Goal: Use online tool/utility: Utilize a website feature to perform a specific function

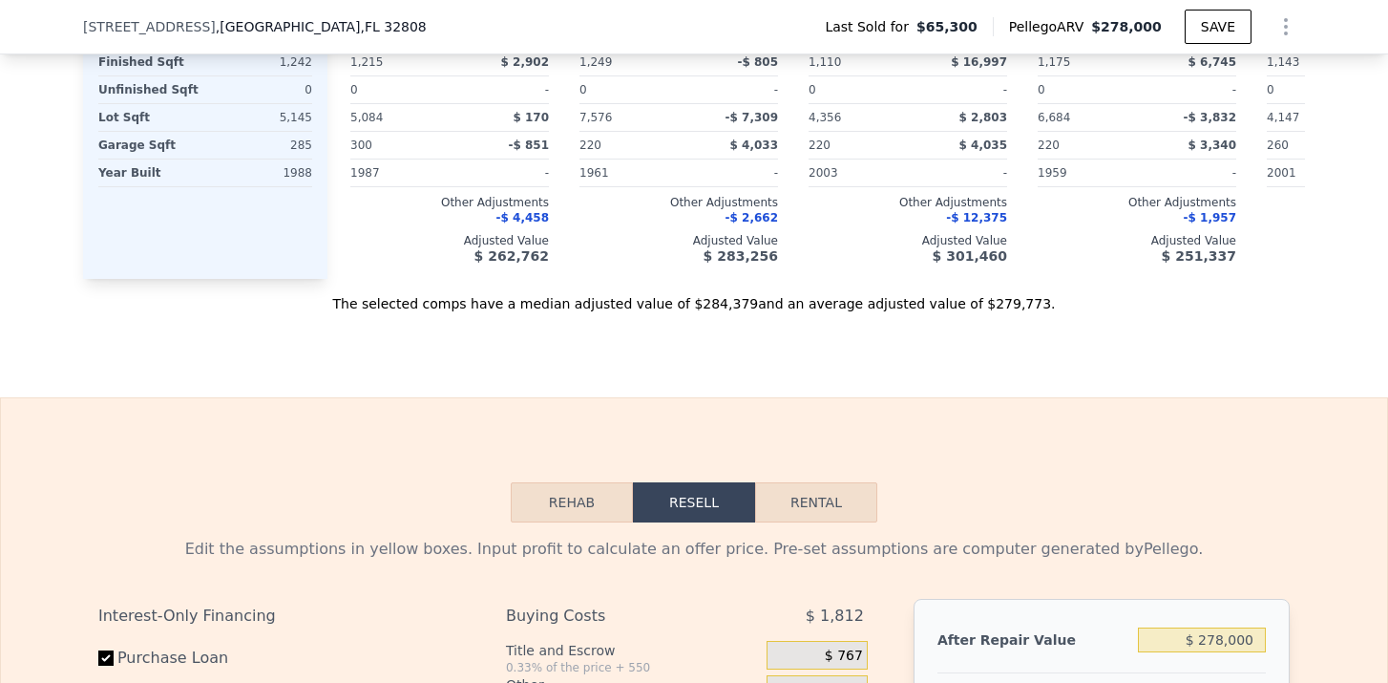
scroll to position [2101, 0]
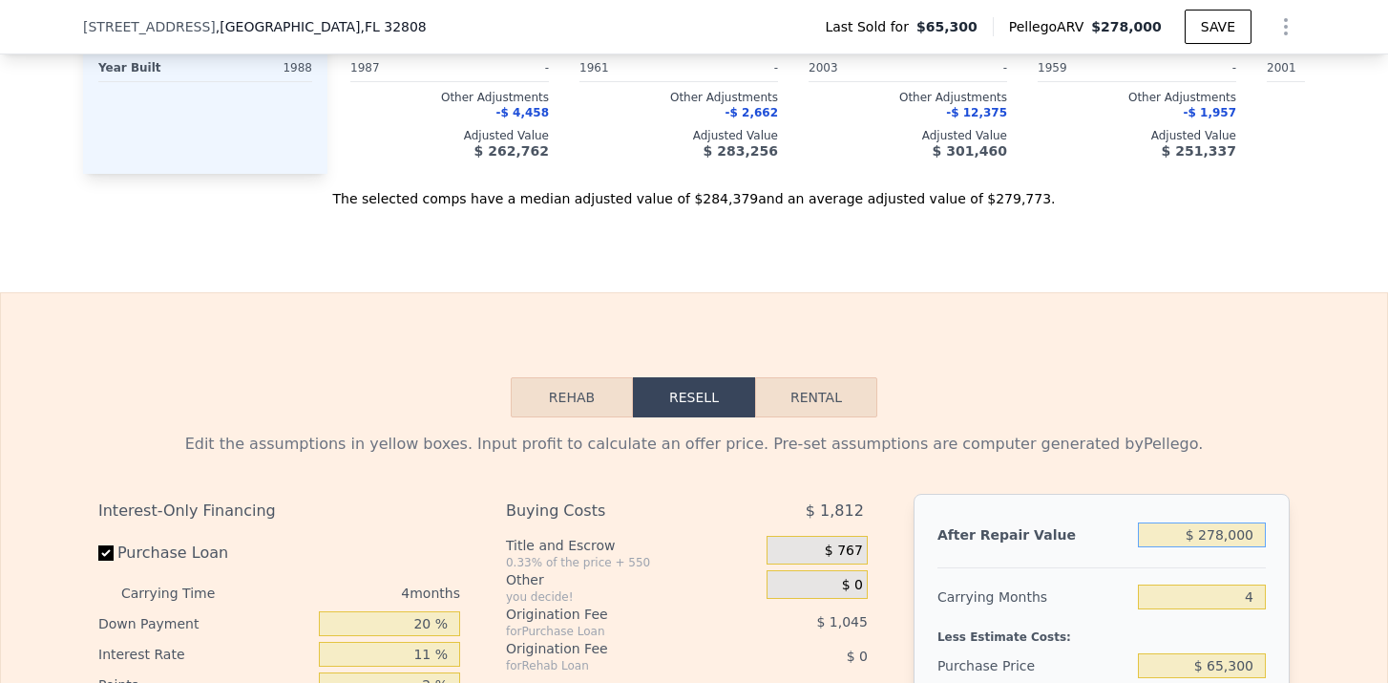
click at [1221, 536] on input "$ 278,000" at bounding box center [1202, 534] width 128 height 25
type input "$ 28,000"
type input "-$ 44,855"
type input "$ 2,000"
type input "-$ 69,253"
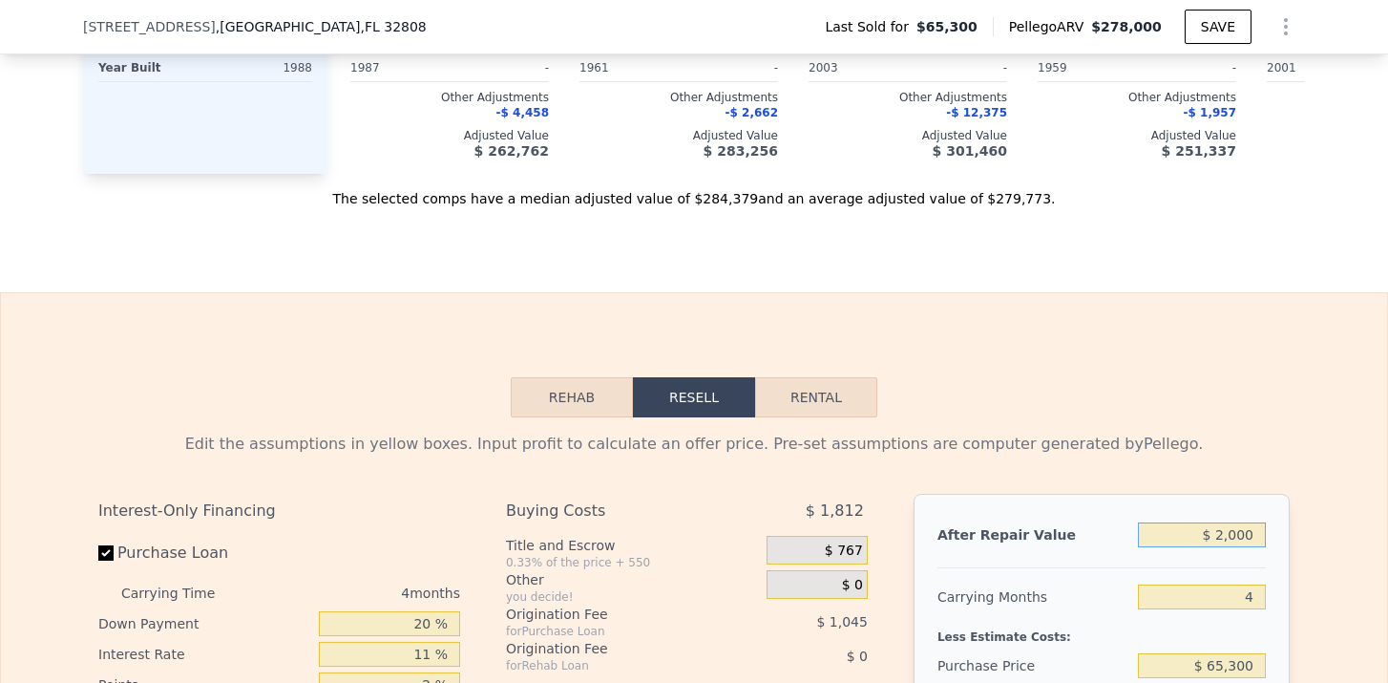
type input "$ 28,000"
type input "-$ 44,855"
type input "$ 280,000"
type input "$ 191,606"
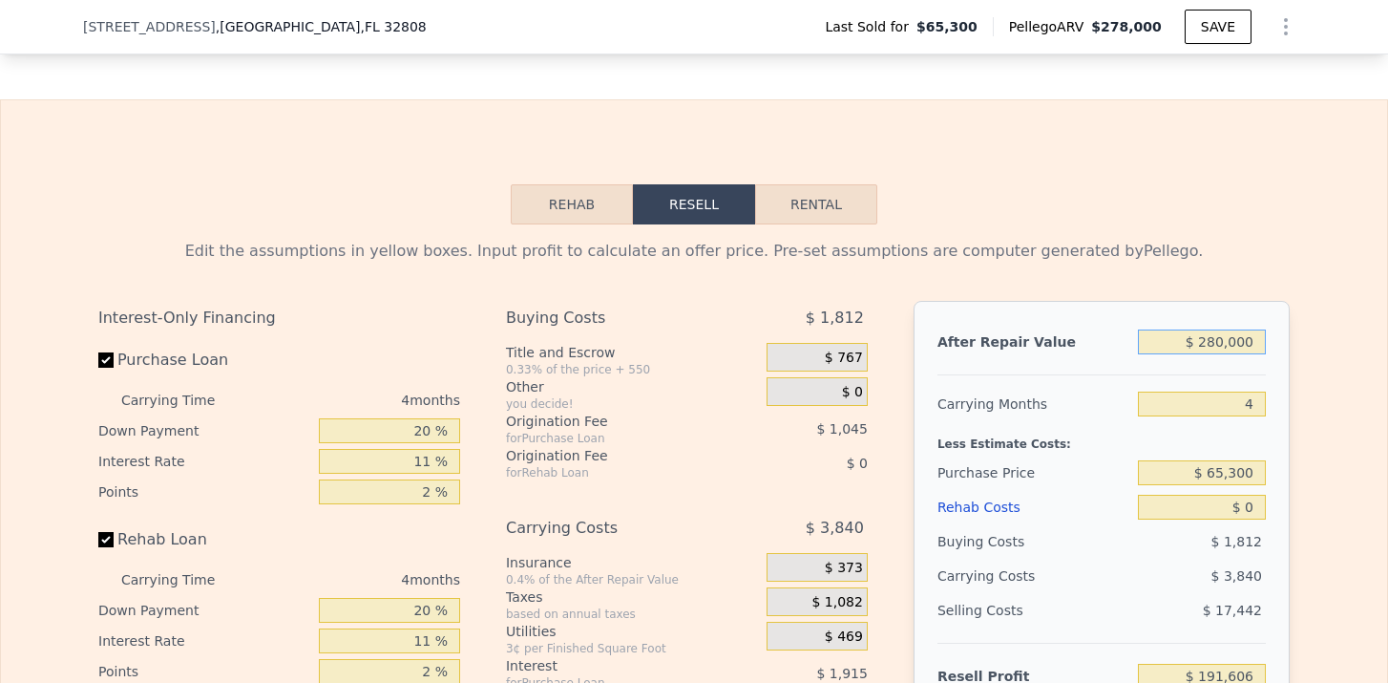
scroll to position [2300, 0]
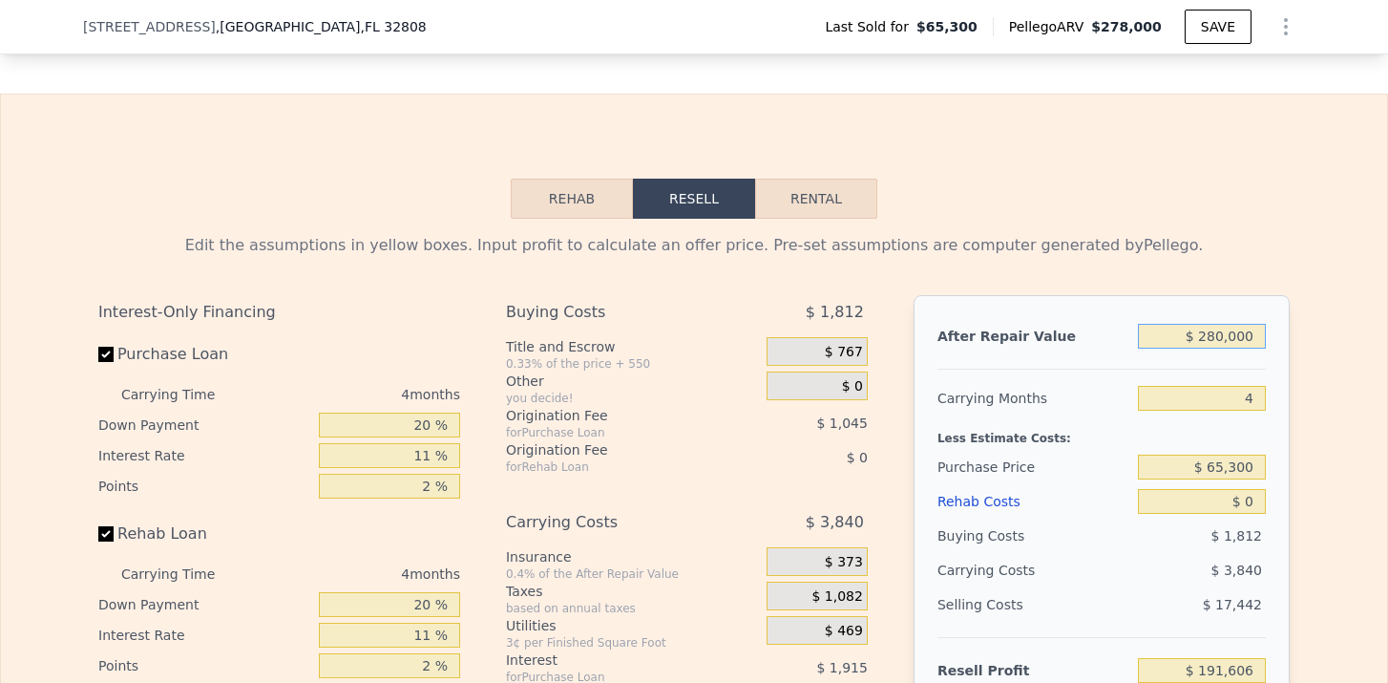
type input "$ 280,000"
click at [1255, 395] on input "4" at bounding box center [1202, 398] width 128 height 25
type input "6"
type input "$ 189,685"
type input "6"
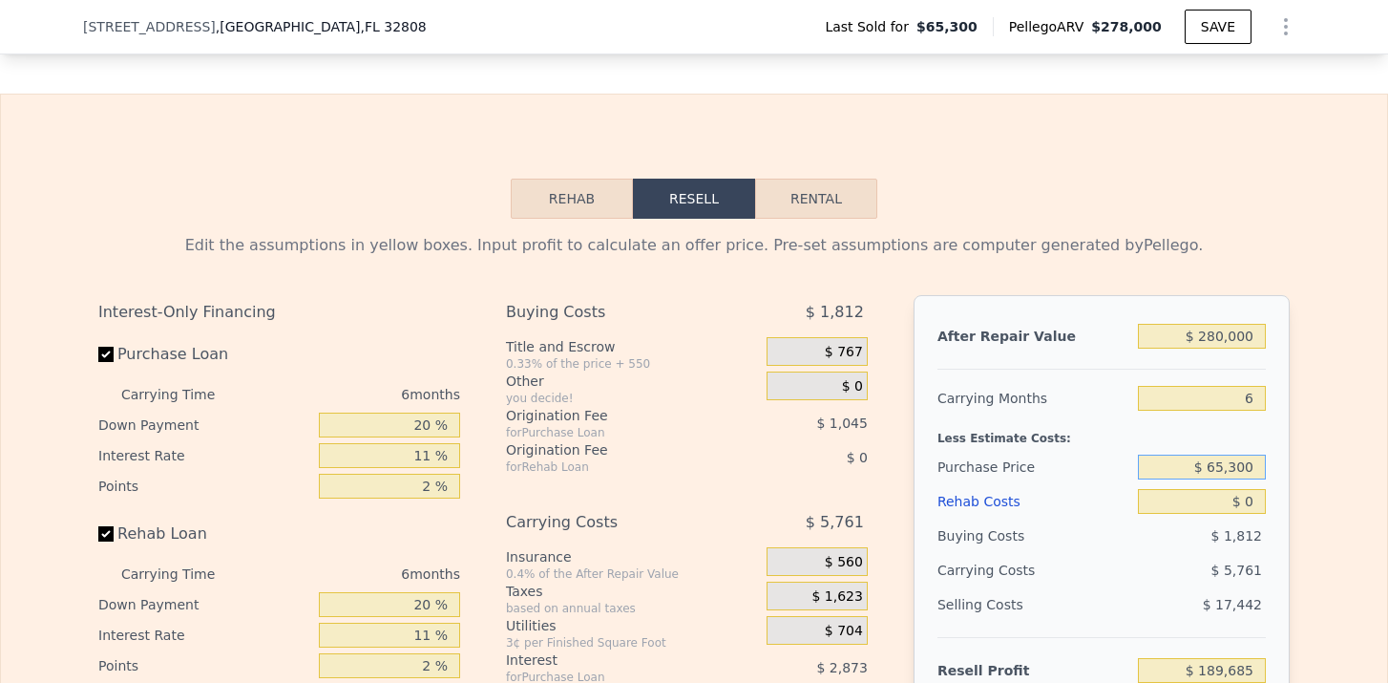
click at [1228, 475] on input "$ 65,300" at bounding box center [1202, 466] width 128 height 25
type input "$ 160,000"
type input "$ 88,990"
click at [1255, 508] on input "$ 0" at bounding box center [1202, 501] width 128 height 25
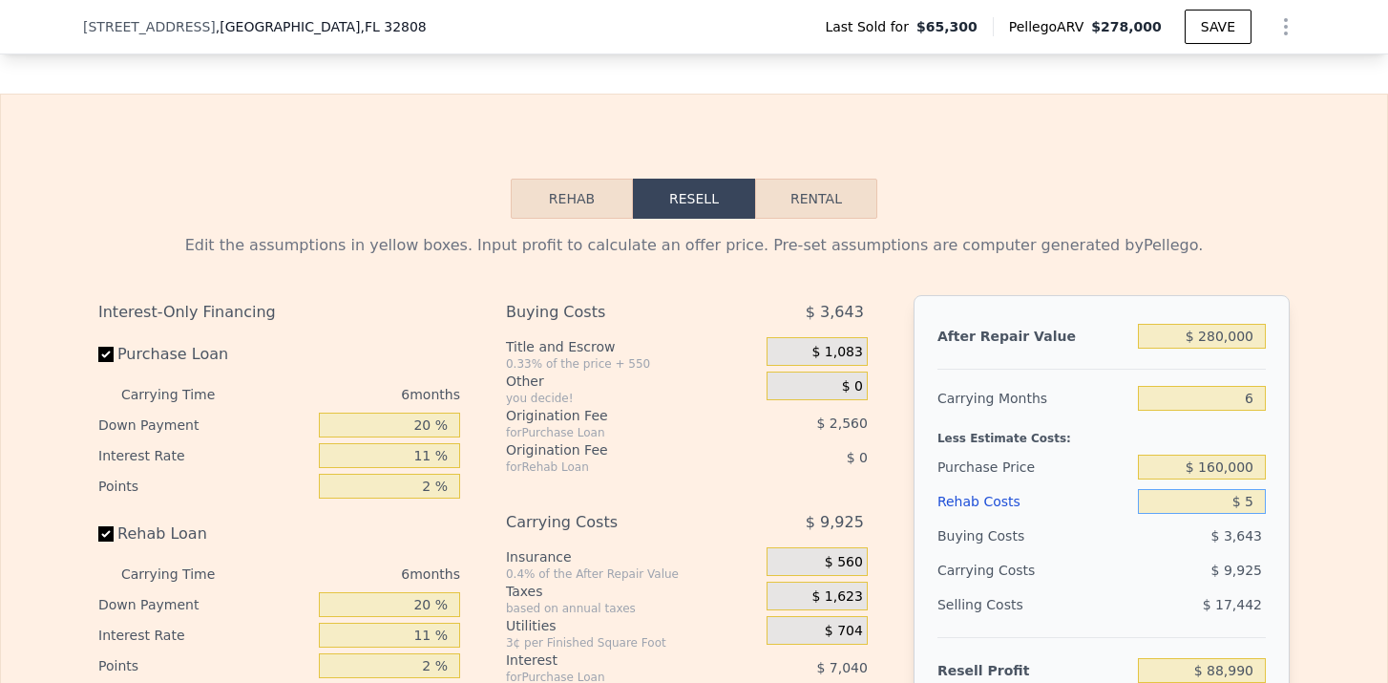
type input "$ 50"
type input "$ 88,939"
type input "$ 500"
type input "$ 88,458"
type input "$ 50,000"
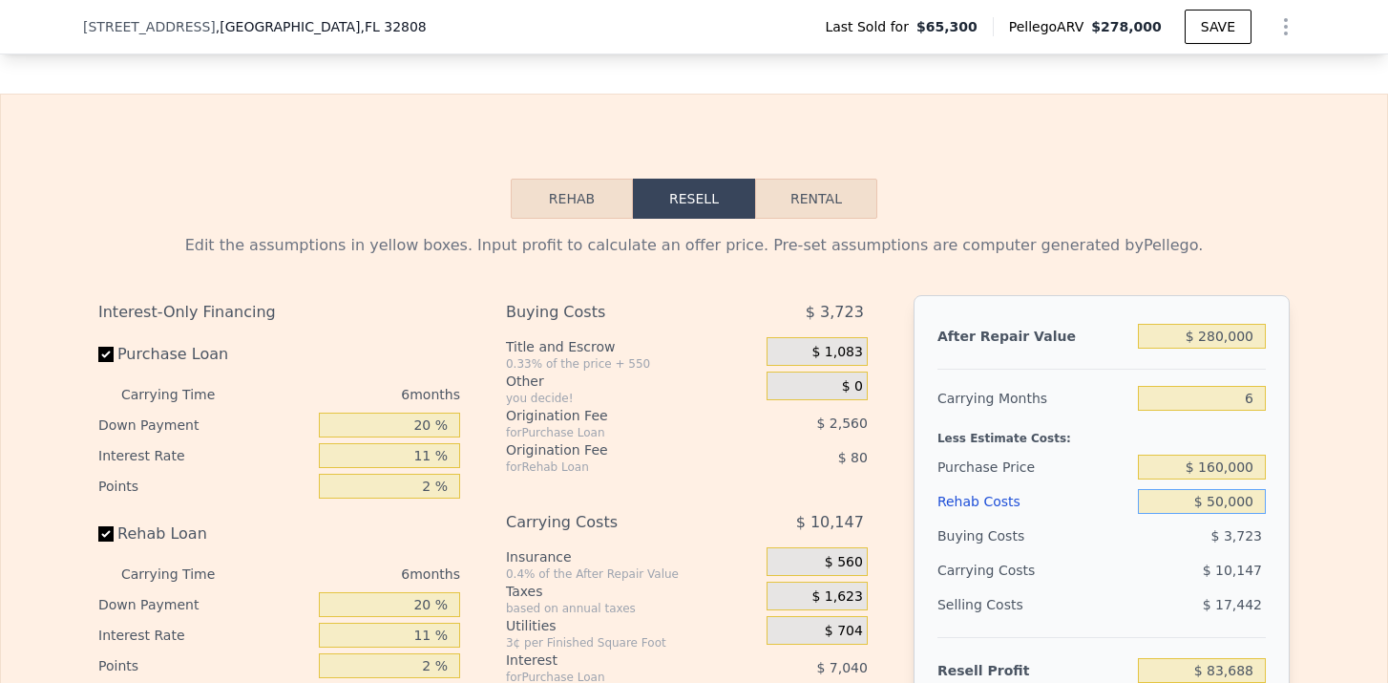
type input "$ 35,988"
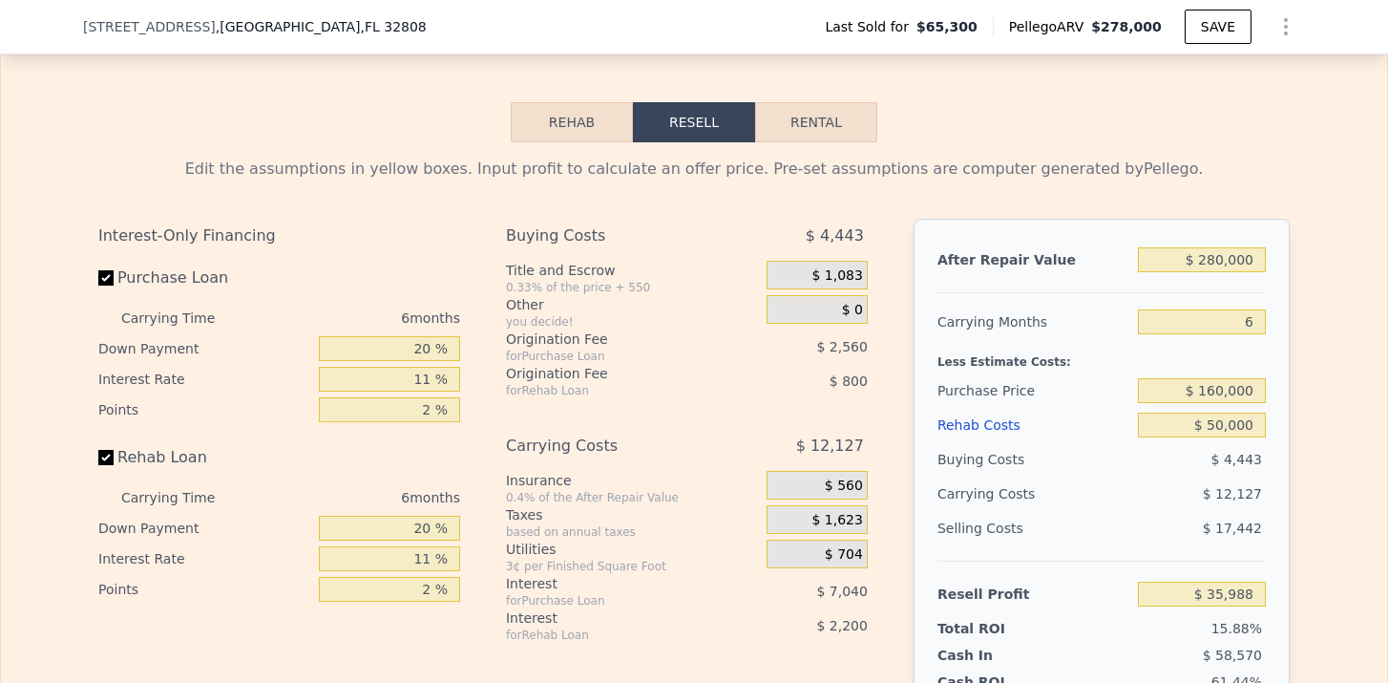
click at [1255, 508] on div "$ 12,127" at bounding box center [1165, 493] width 201 height 34
click at [1139, 534] on div "$ 17,442" at bounding box center [1202, 526] width 129 height 34
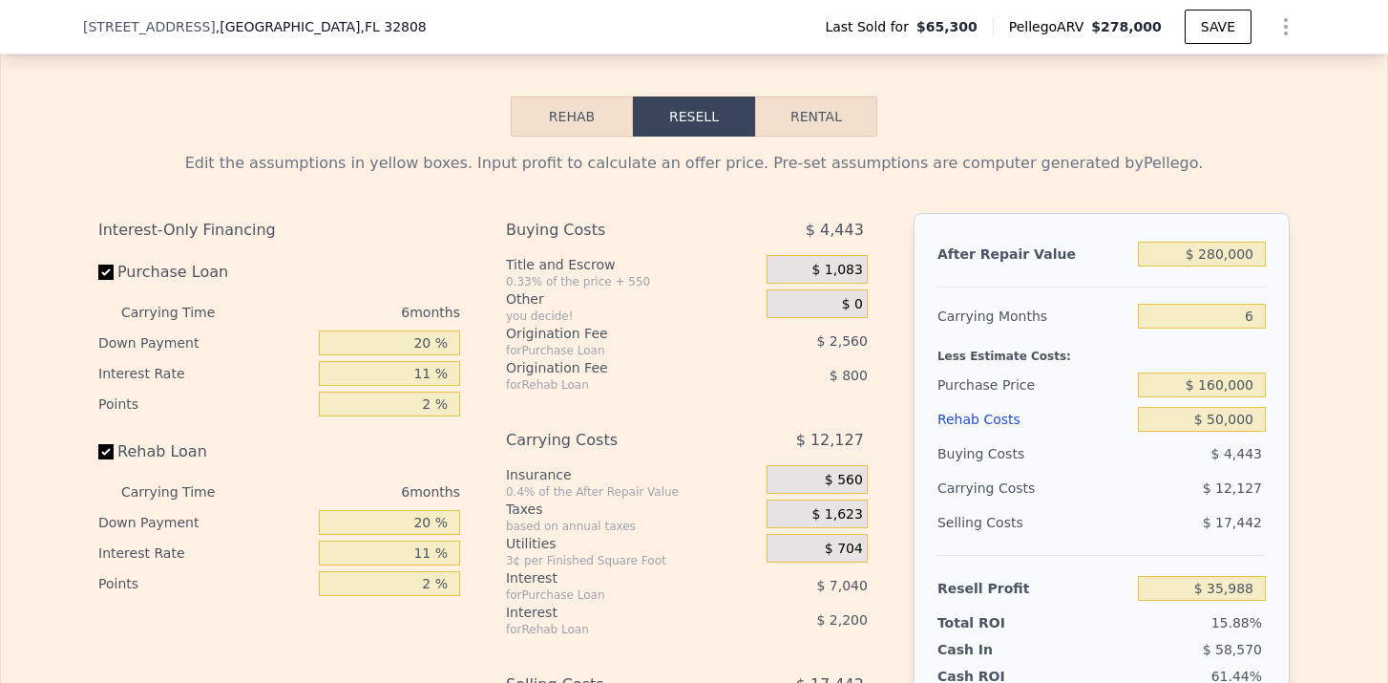
scroll to position [2379, 0]
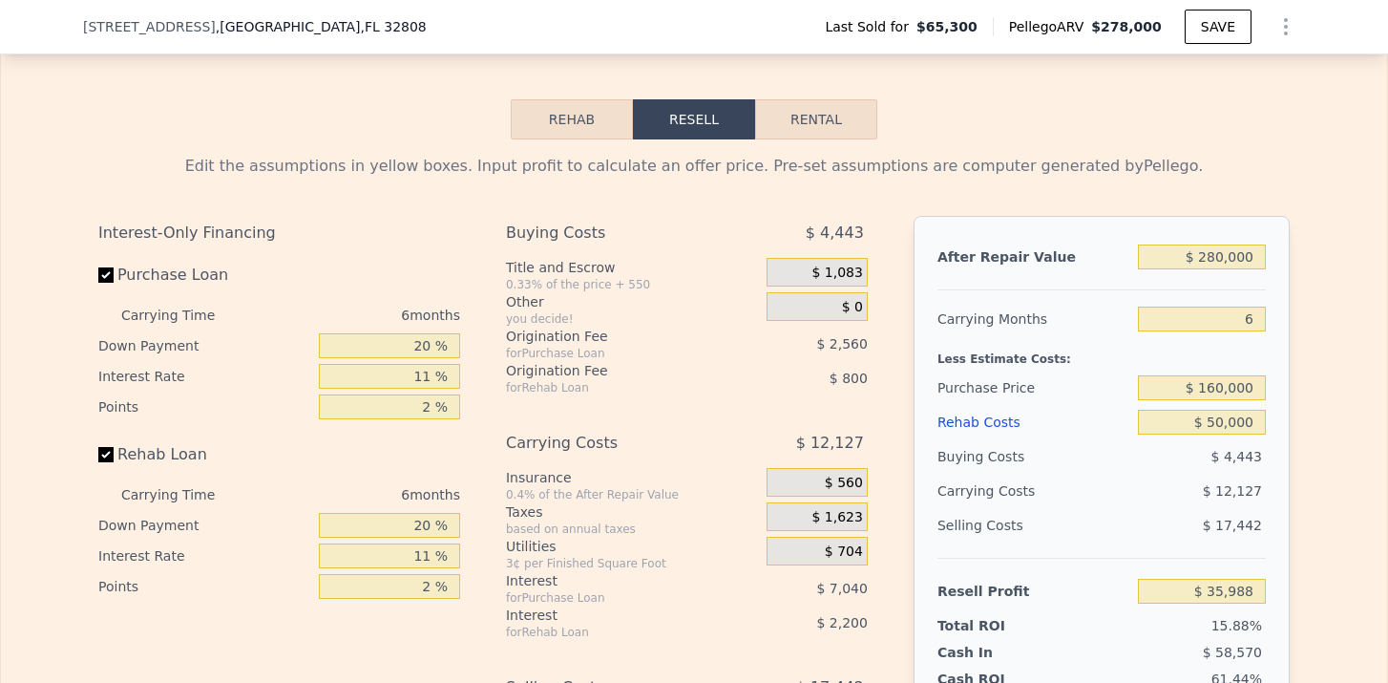
click at [796, 115] on button "Rental" at bounding box center [816, 119] width 122 height 40
select select "30"
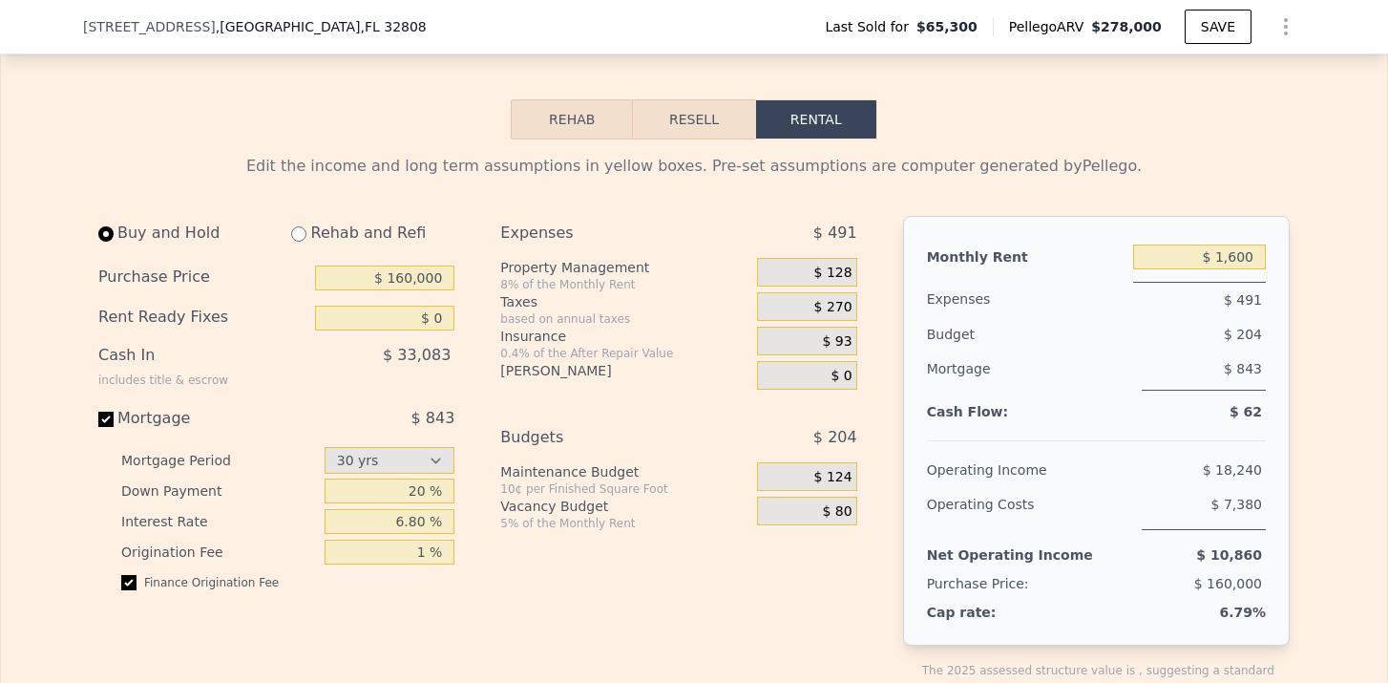
click at [295, 234] on input "radio" at bounding box center [298, 233] width 15 height 15
radio input "true"
type input "$ 50,000"
type input "$ 2,150"
select select "30"
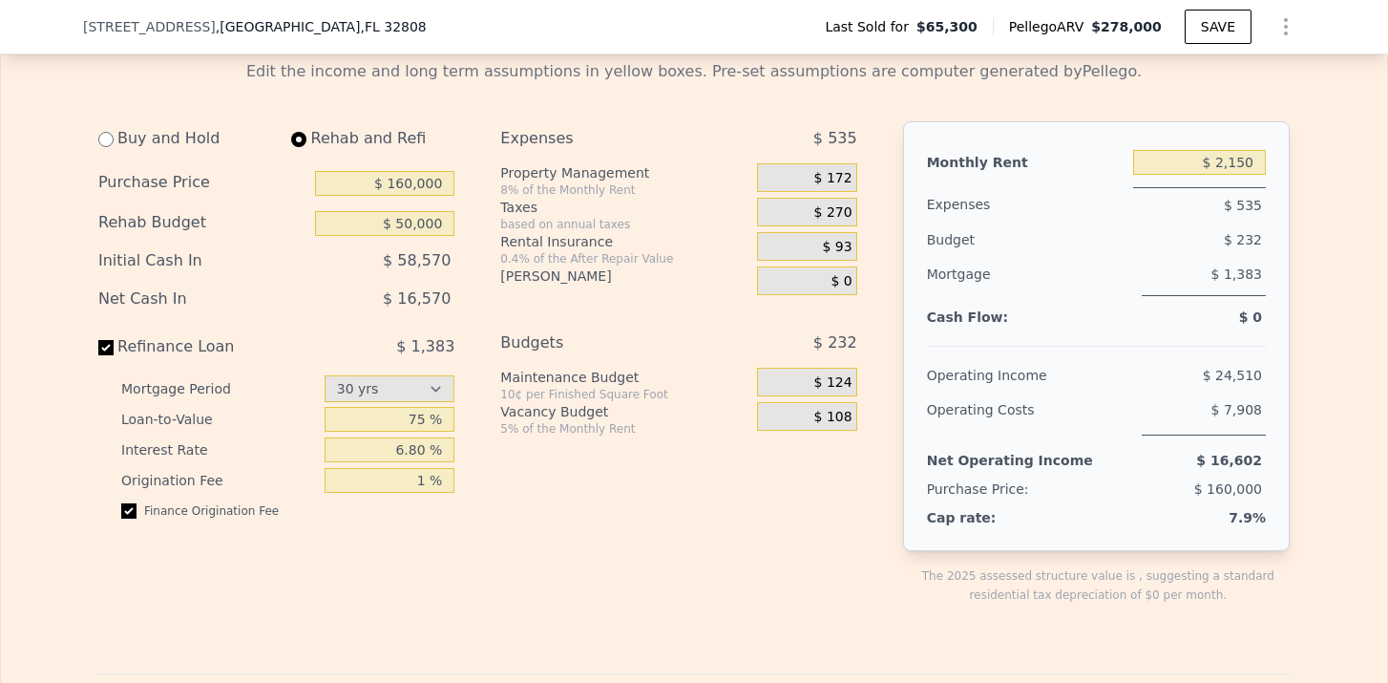
scroll to position [2475, 0]
click at [831, 173] on span "$ 172" at bounding box center [833, 177] width 38 height 17
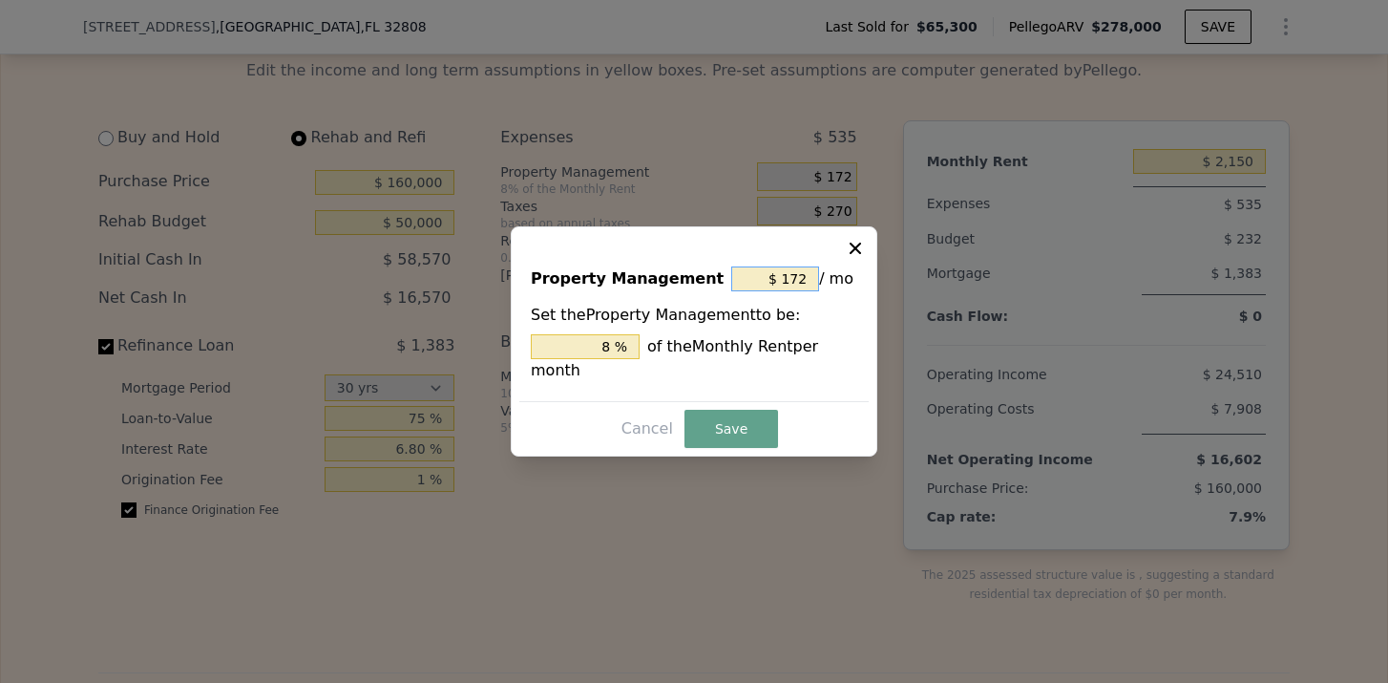
click at [810, 272] on input "$ 172" at bounding box center [775, 278] width 88 height 25
type input "$ 17"
type input "0.791 %"
type input "$ 1"
type input "0.047 %"
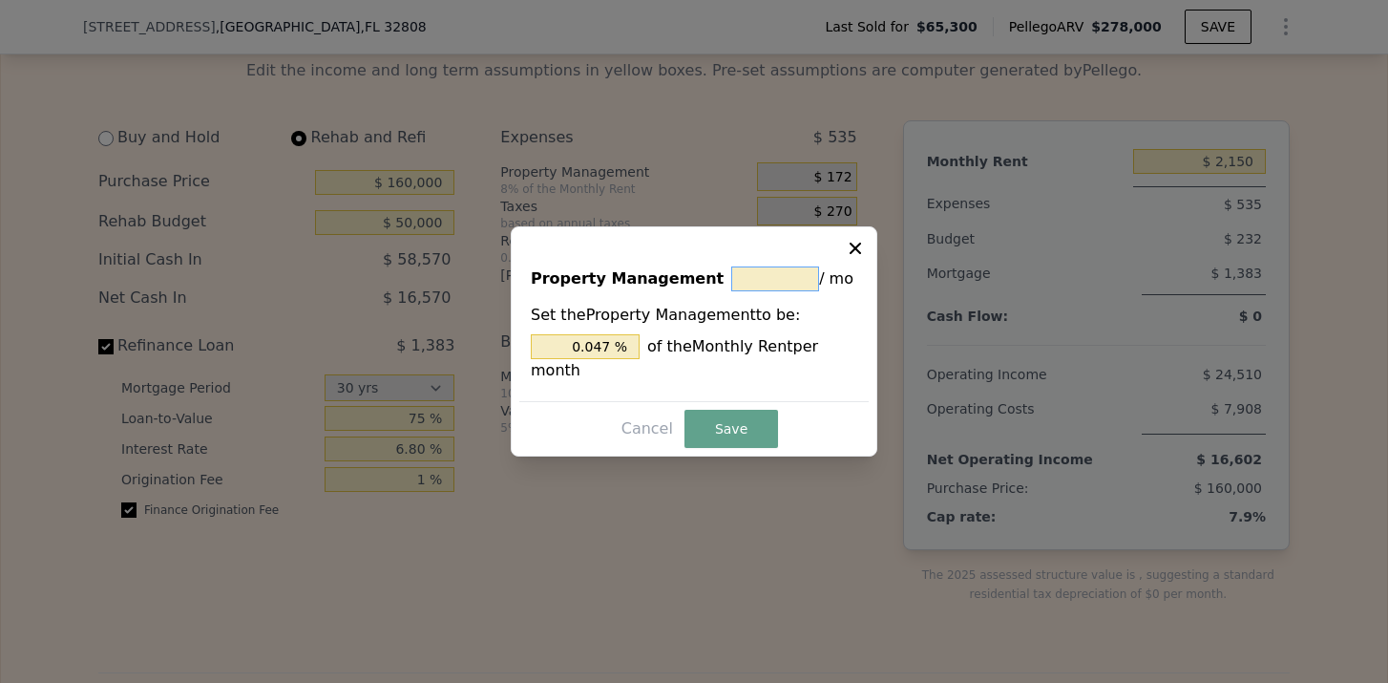
type input "$ 0"
type input "0 %"
click at [720, 427] on button "Save" at bounding box center [732, 429] width 94 height 38
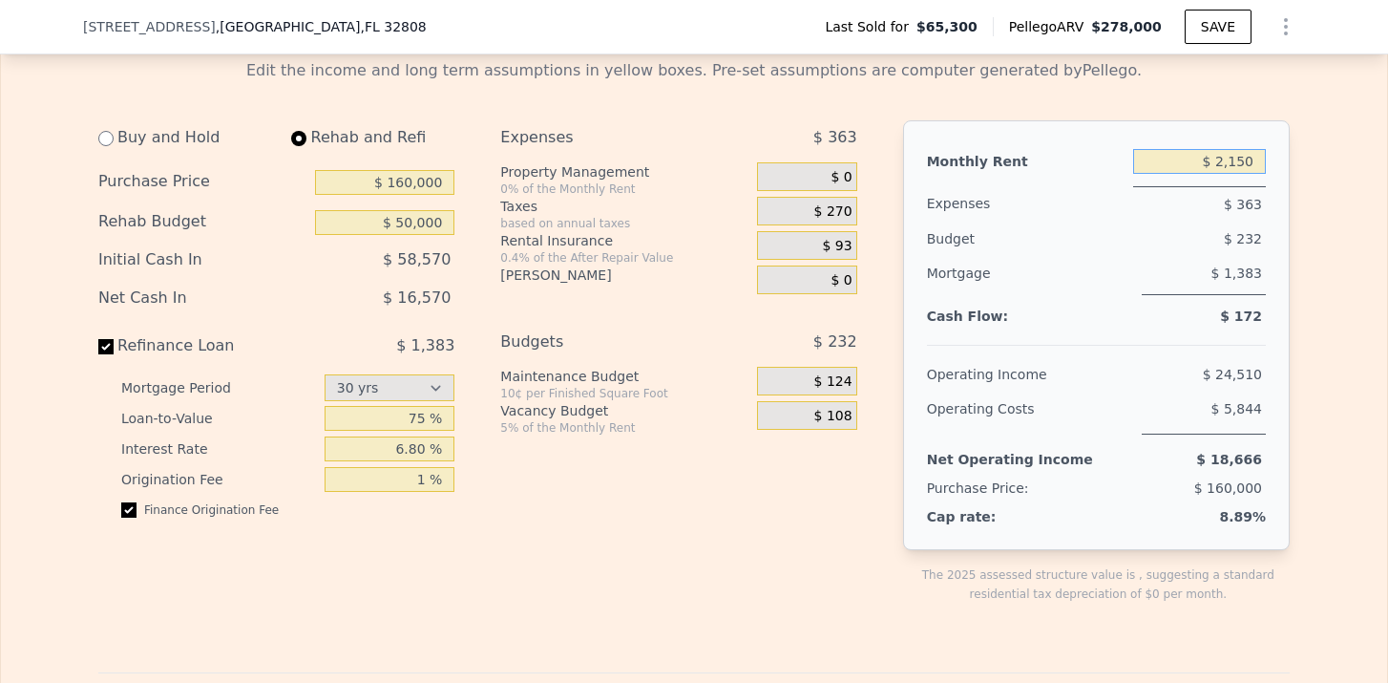
click at [1242, 154] on input "$ 2,150" at bounding box center [1199, 161] width 133 height 25
type input "$ 1,850"
click at [1223, 272] on span "$ 1,383" at bounding box center [1237, 272] width 51 height 15
click at [839, 208] on span "$ 270" at bounding box center [833, 211] width 38 height 17
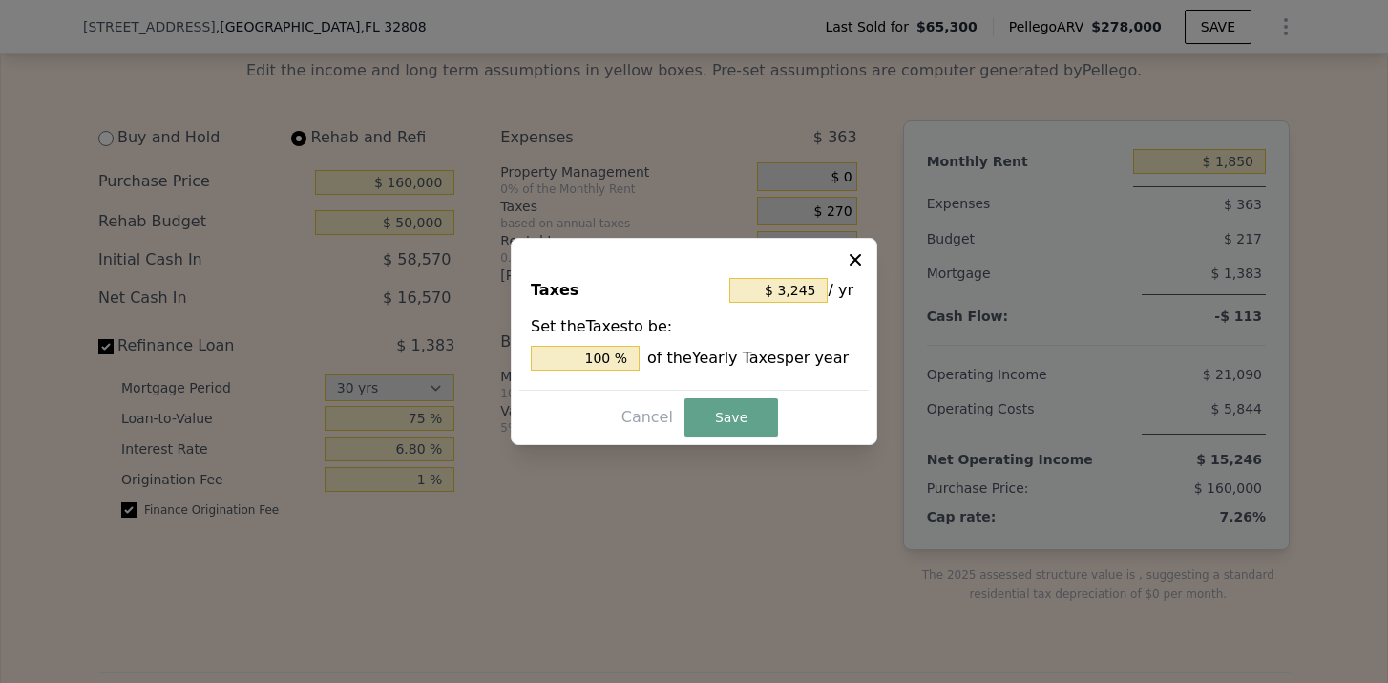
click at [868, 255] on button at bounding box center [857, 257] width 23 height 23
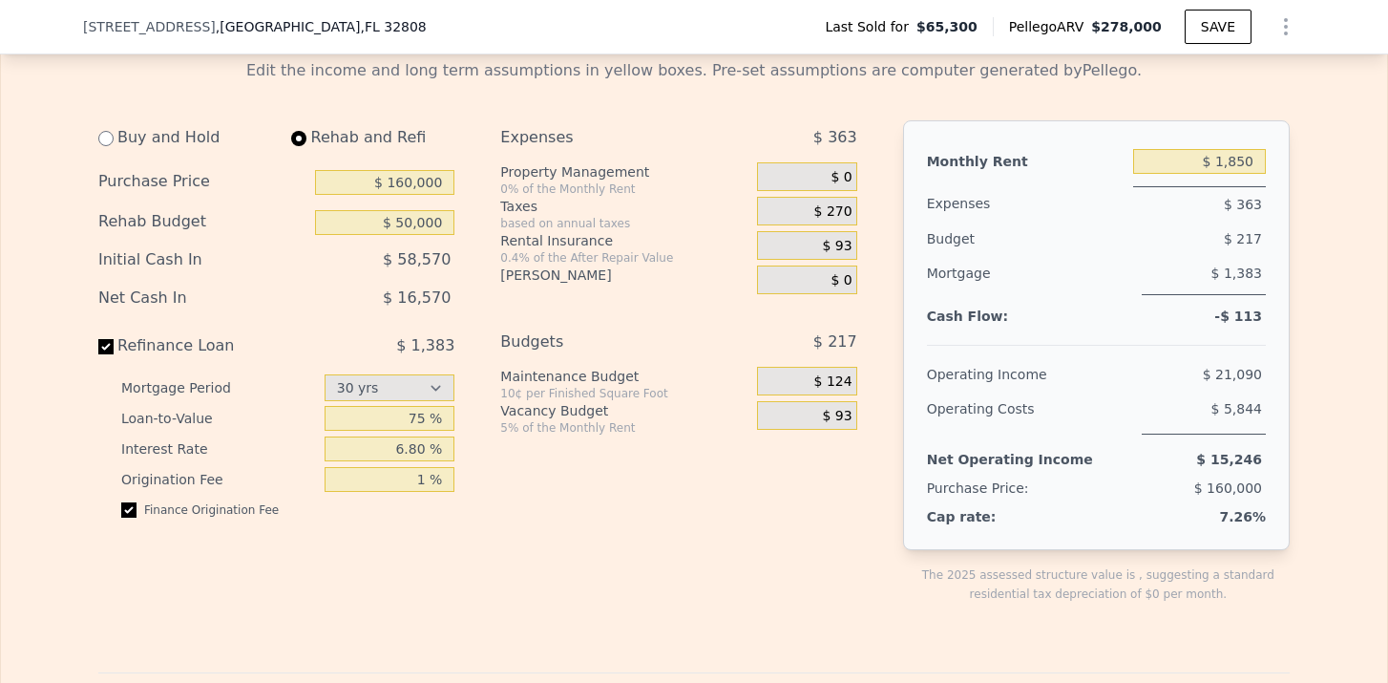
click at [839, 229] on div "$ 270" at bounding box center [806, 214] width 99 height 34
click at [839, 238] on span "$ 93" at bounding box center [838, 246] width 30 height 17
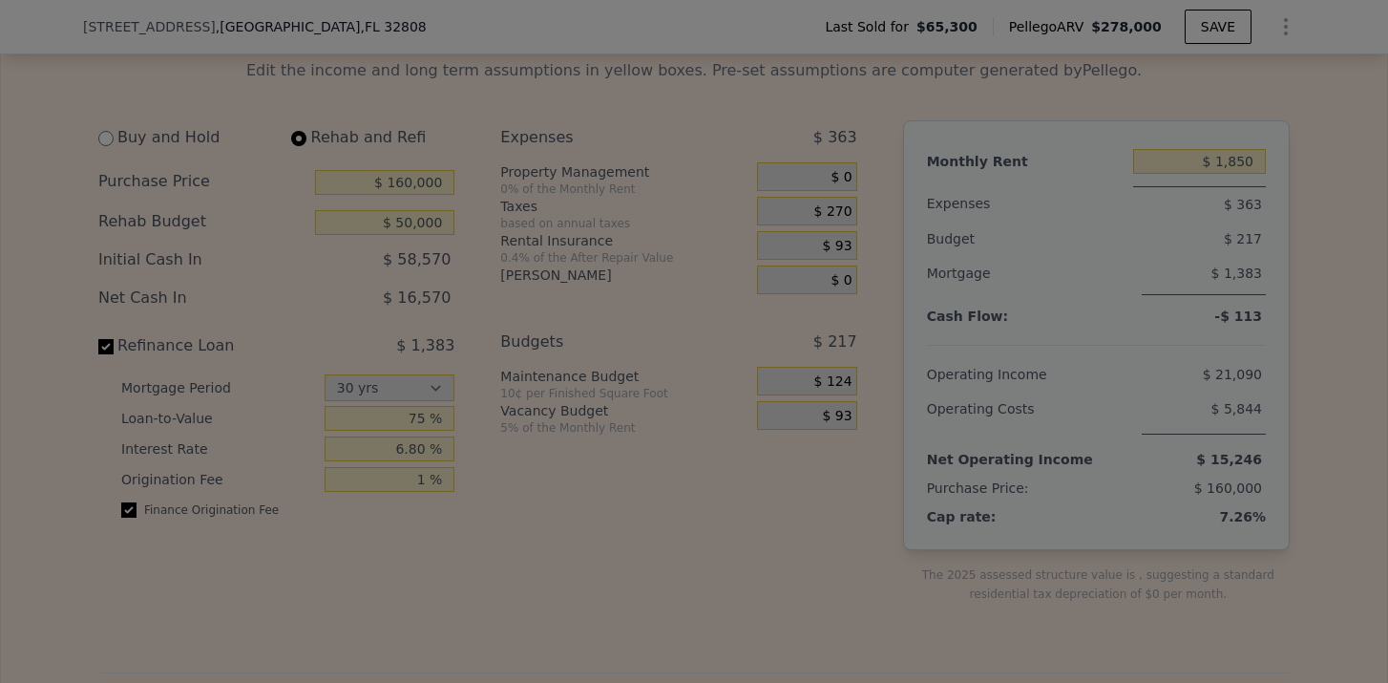
click at [839, 237] on div "Rental Insurance $ 1,120 / yr Set the Rental Insurance to be: 0.4 % of the Afte…" at bounding box center [694, 341] width 348 height 219
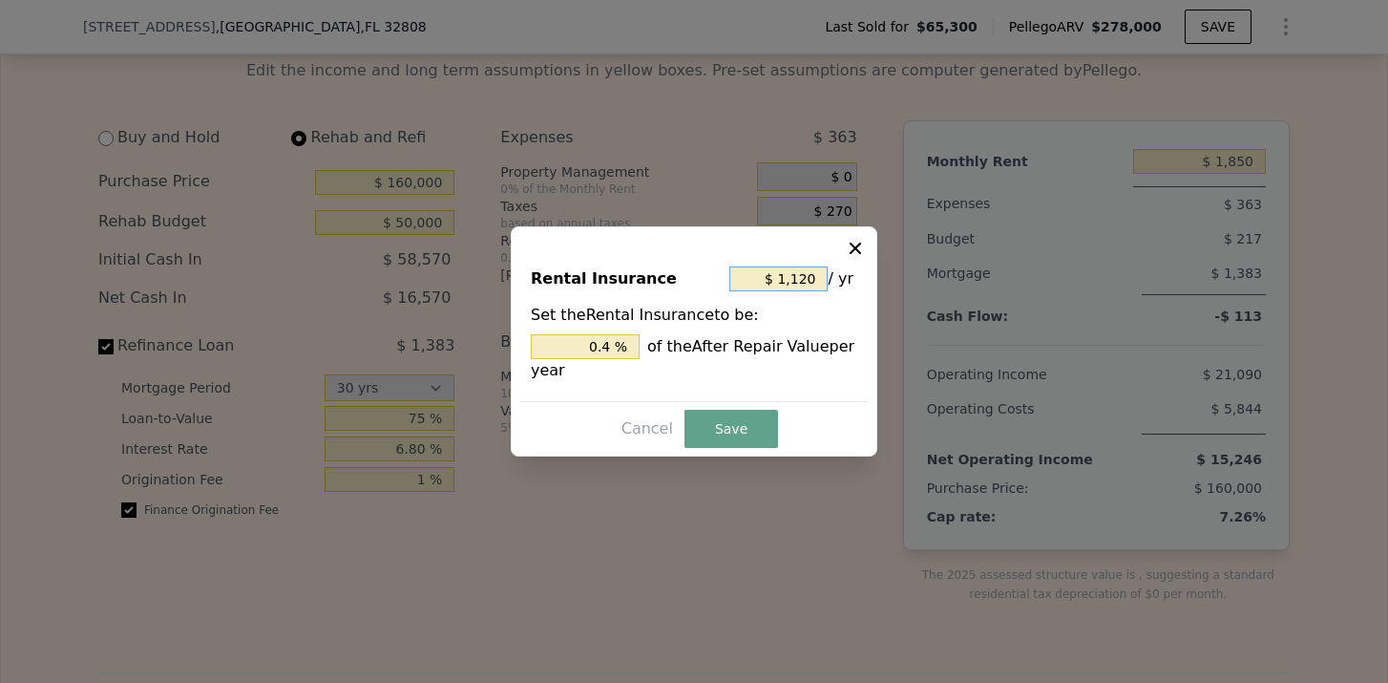
click at [804, 275] on input "$ 1,120" at bounding box center [778, 278] width 98 height 25
type input "$ 110"
type input "0.039 %"
type input "$ 10"
type input "0.004 %"
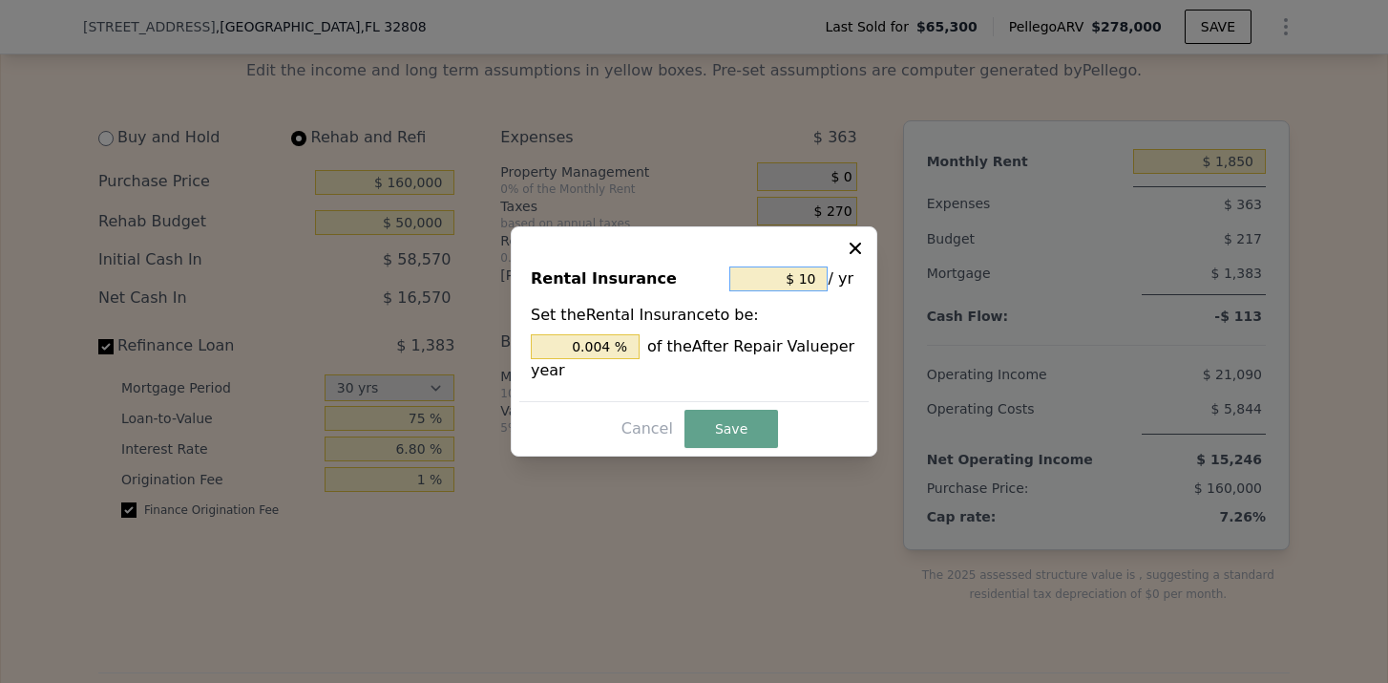
type input "$ 0"
type input "0 %"
type input "$ 2"
type input "0.001 %"
type input "$ 24"
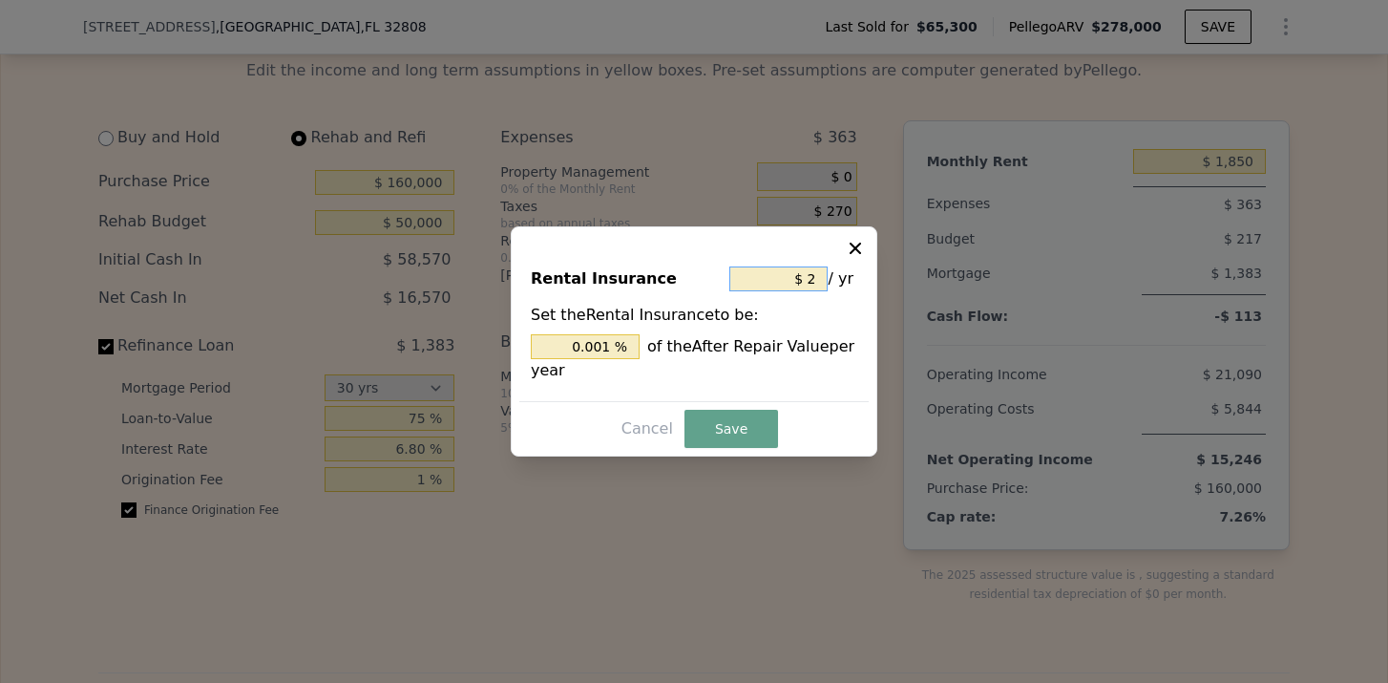
type input "0.009 %"
type input "$ 240"
type input "0.086 %"
type input "$ 2,400"
type input "0.857 %"
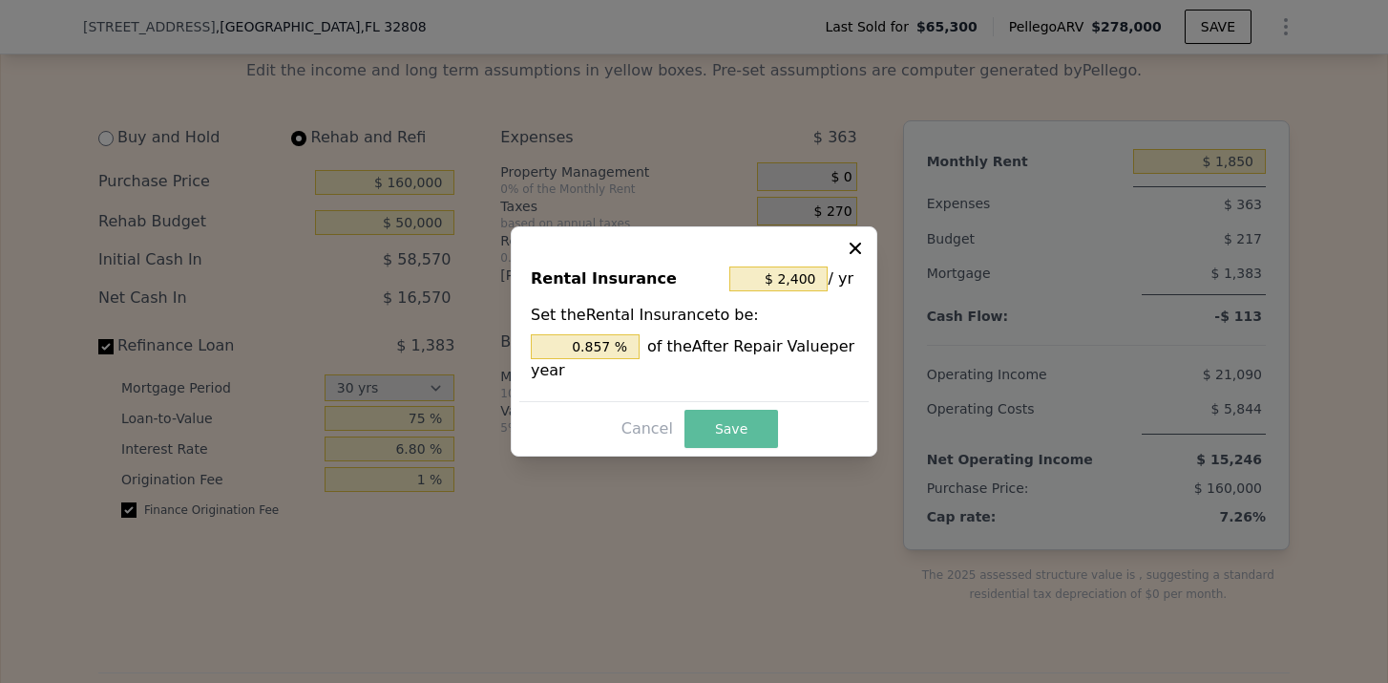
click at [743, 427] on button "Save" at bounding box center [732, 429] width 94 height 38
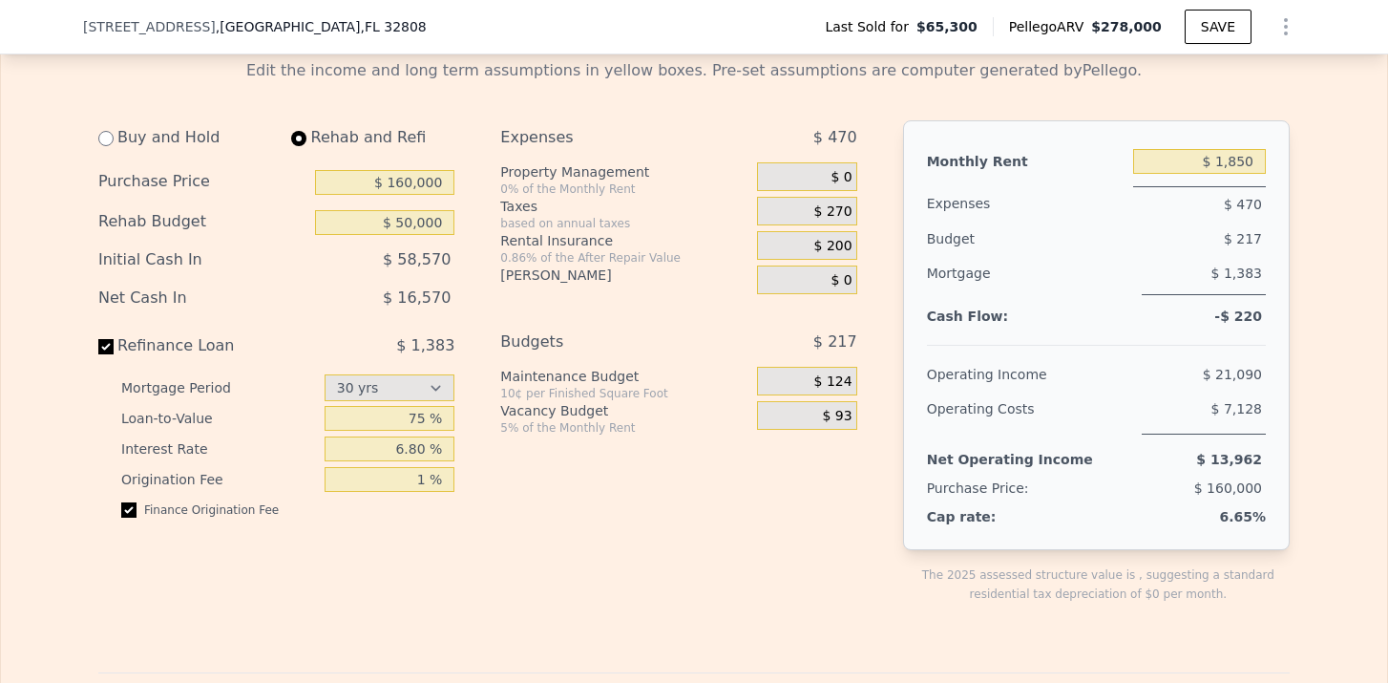
click at [1175, 319] on div "-$ 220" at bounding box center [1199, 315] width 133 height 11
drag, startPoint x: 1275, startPoint y: 315, endPoint x: 1183, endPoint y: 315, distance: 91.7
click at [1186, 315] on div "Monthly Rent $ 1,850 Expenses $ 470 Budget $ 217 Mortgage $ 1,383 Cash Flow: -$…" at bounding box center [1096, 335] width 387 height 430
click at [797, 505] on div "Expenses $ 470 Property Management 0% of the Monthly Rent $ 0 Taxes based on an…" at bounding box center [685, 377] width 371 height 514
click at [393, 458] on input "6.80 %" at bounding box center [390, 448] width 131 height 25
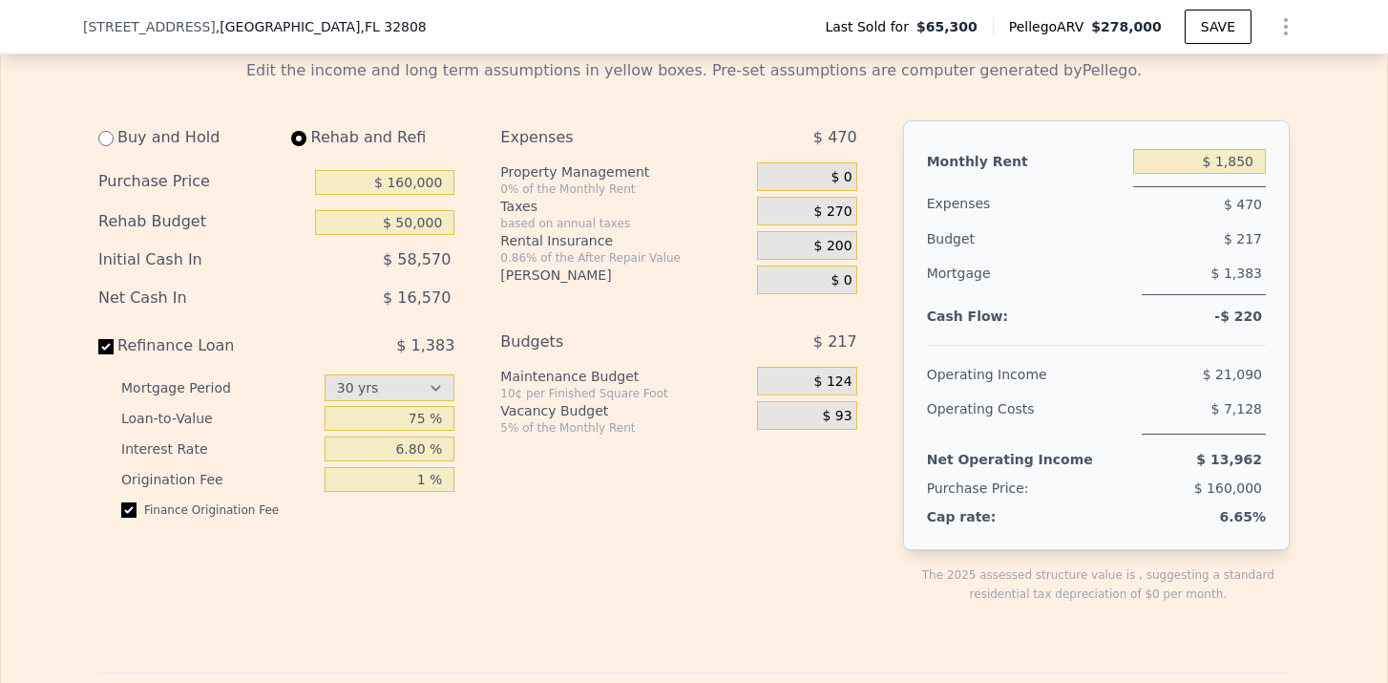
click at [546, 476] on div "Expenses $ 470 Property Management 0% of the Monthly Rent $ 0 Taxes based on an…" at bounding box center [685, 377] width 371 height 514
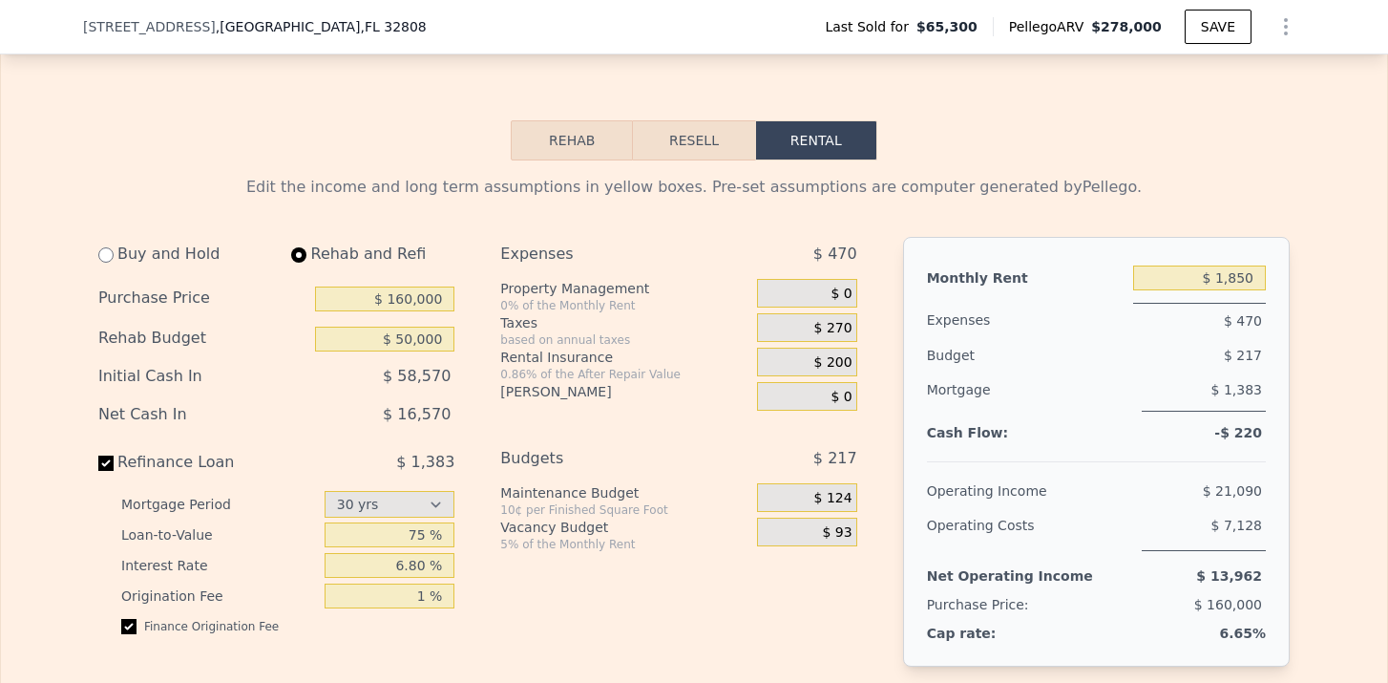
click at [704, 140] on button "Resell" at bounding box center [693, 140] width 121 height 40
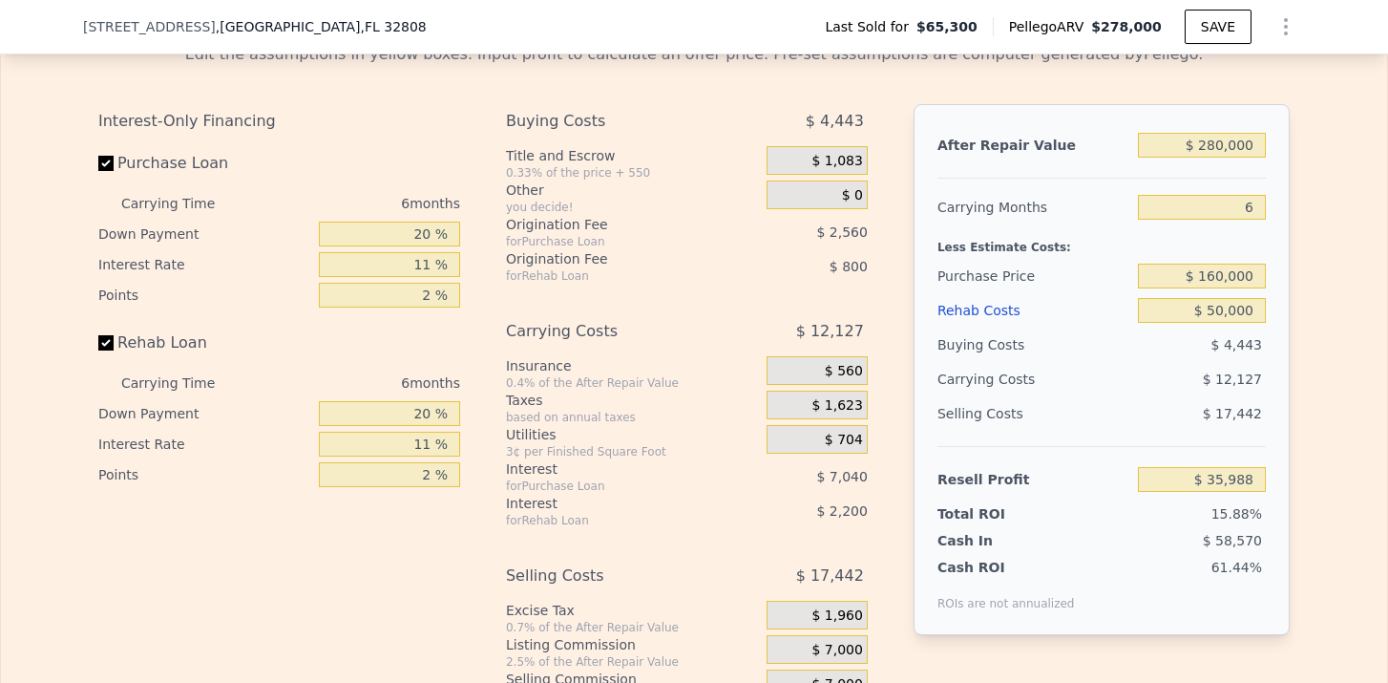
scroll to position [2492, 0]
drag, startPoint x: 1194, startPoint y: 486, endPoint x: 1302, endPoint y: 479, distance: 108.1
click at [1302, 479] on div "Edit the assumptions in yellow boxes. Input profit to calculate an offer price.…" at bounding box center [694, 382] width 1222 height 710
